Goal: Communication & Community: Share content

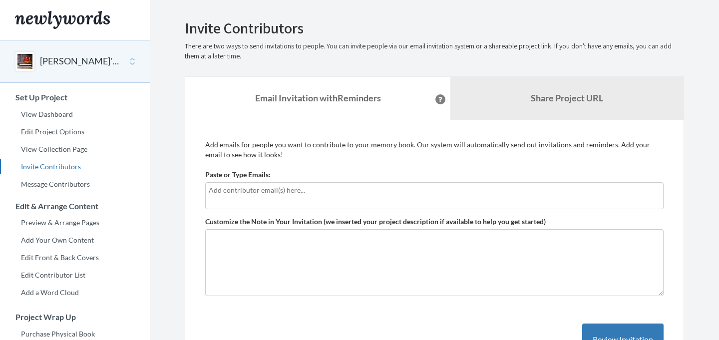
click at [265, 195] on input "text" at bounding box center [434, 190] width 451 height 11
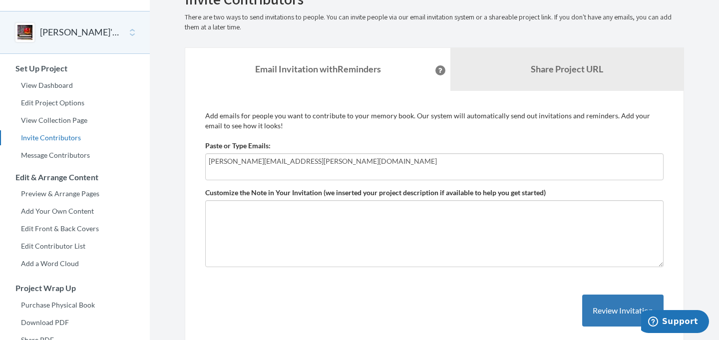
scroll to position [33, 0]
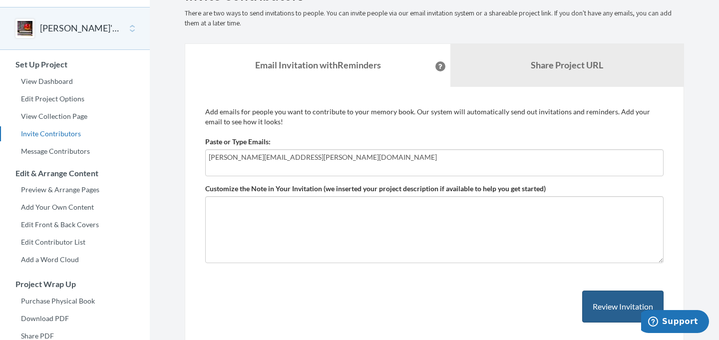
type input "[PERSON_NAME][EMAIL_ADDRESS][PERSON_NAME][DOMAIN_NAME]"
click at [609, 310] on button "Review Invitation" at bounding box center [622, 307] width 81 height 32
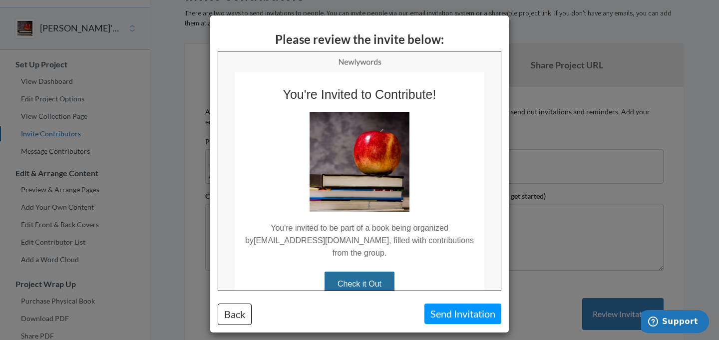
scroll to position [0, 0]
click at [458, 312] on button "Send Invitation" at bounding box center [462, 314] width 77 height 20
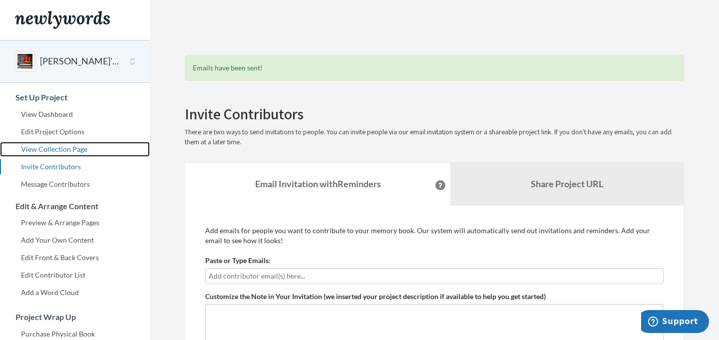
click at [52, 152] on link "View Collection Page" at bounding box center [75, 149] width 150 height 15
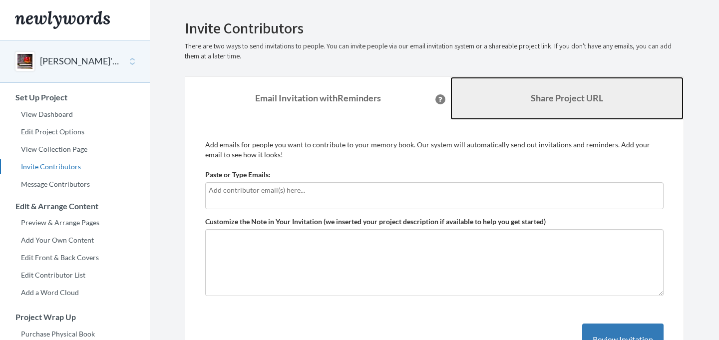
click at [522, 90] on link "Share Project URL" at bounding box center [566, 98] width 233 height 43
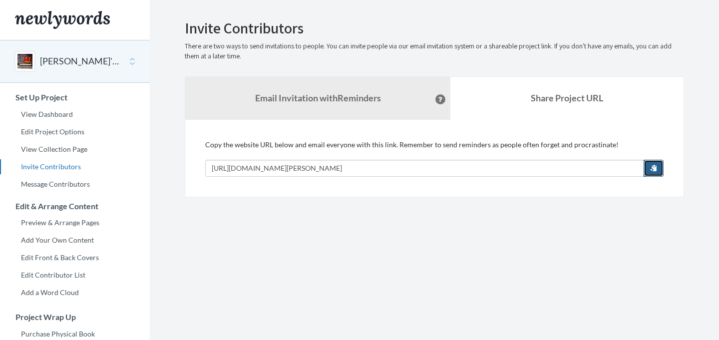
click at [653, 167] on span "button" at bounding box center [653, 167] width 7 height 7
click at [436, 127] on div "Add emails for people you want to contribute to your memory book. Our system wi…" at bounding box center [434, 158] width 499 height 77
click at [402, 241] on section "Emails have been sent! Invite Contributors There are two ways to send invitatio…" at bounding box center [434, 248] width 569 height 496
click at [400, 212] on section "Emails have been sent! Invite Contributors There are two ways to send invitatio…" at bounding box center [434, 248] width 569 height 496
